Goal: Find specific page/section: Find specific page/section

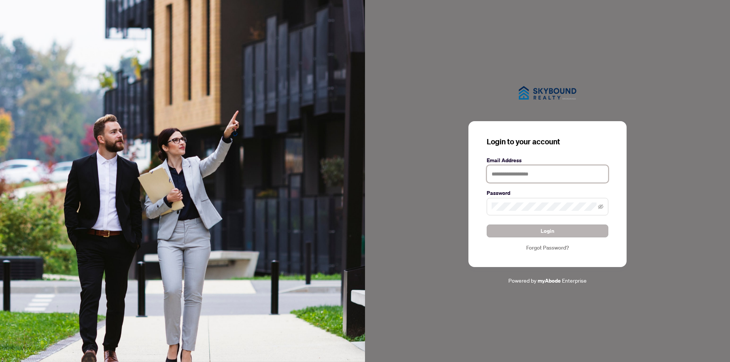
type input "**********"
click at [546, 232] on span "Login" at bounding box center [548, 231] width 14 height 12
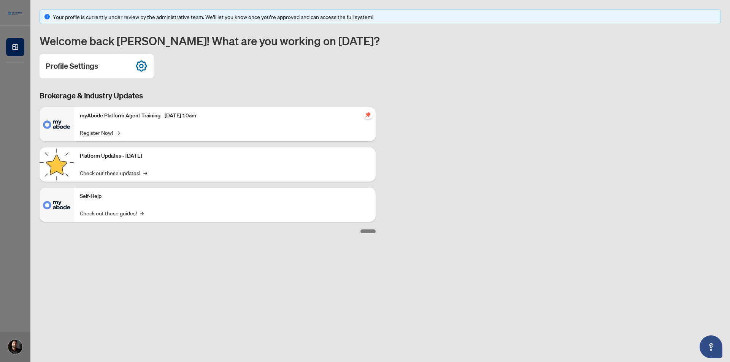
click at [281, 75] on div "Profile Settings" at bounding box center [381, 66] width 682 height 24
click at [594, 94] on div "Brokerage & Industry Updates myAbode Platform Agent Training - [DATE] 10am Regi…" at bounding box center [380, 162] width 691 height 143
click at [176, 283] on main "Your profile is currently under review by the administrative team. We’ll let yo…" at bounding box center [380, 181] width 700 height 362
drag, startPoint x: 219, startPoint y: 62, endPoint x: 249, endPoint y: 29, distance: 45.0
click at [219, 62] on div "Profile Settings" at bounding box center [381, 66] width 682 height 24
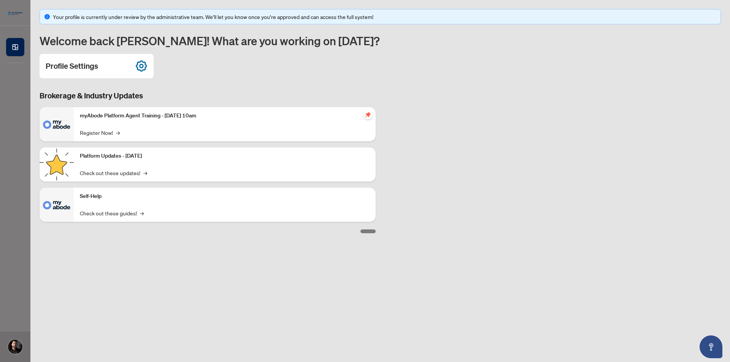
click at [280, 74] on div "Profile Settings" at bounding box center [381, 66] width 682 height 24
click at [281, 68] on div "Profile Settings" at bounding box center [381, 66] width 682 height 24
click at [287, 64] on div "Profile Settings" at bounding box center [381, 66] width 682 height 24
drag, startPoint x: 230, startPoint y: 290, endPoint x: 405, endPoint y: 178, distance: 207.3
click at [230, 288] on main "Your profile is currently under review by the administrative team. We’ll let yo…" at bounding box center [380, 181] width 700 height 362
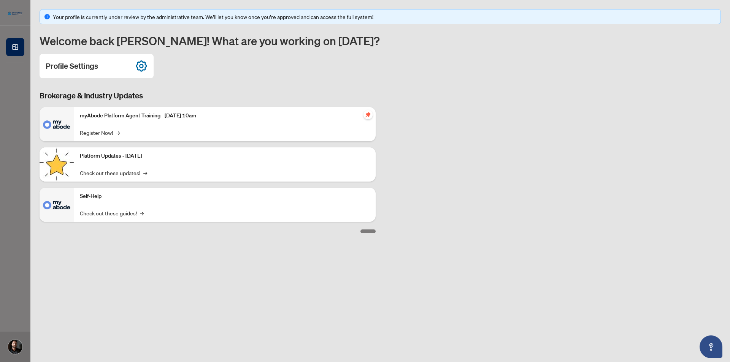
drag, startPoint x: 563, startPoint y: 147, endPoint x: 567, endPoint y: 145, distance: 4.9
click at [563, 147] on div "Brokerage & Industry Updates myAbode Platform Agent Training - [DATE] 10am Regi…" at bounding box center [380, 162] width 691 height 143
click at [504, 92] on div "Brokerage & Industry Updates myAbode Platform Agent Training - [DATE] 10am Regi…" at bounding box center [380, 162] width 691 height 143
click at [610, 85] on div "Your profile is currently under review by the administrative team. We’ll let yo…" at bounding box center [381, 121] width 682 height 224
